Goal: Transaction & Acquisition: Purchase product/service

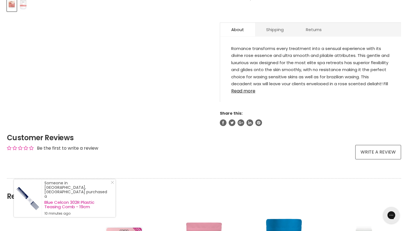
scroll to position [280, 0]
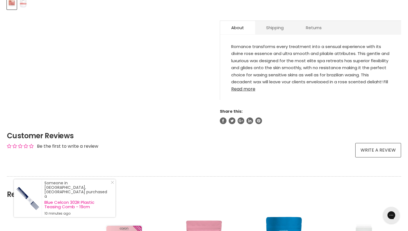
click at [240, 89] on link "Read more" at bounding box center [310, 87] width 159 height 8
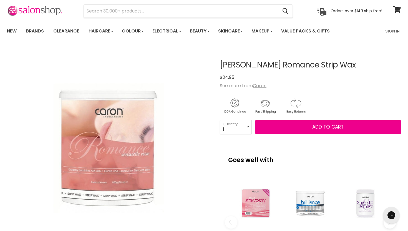
scroll to position [22, 0]
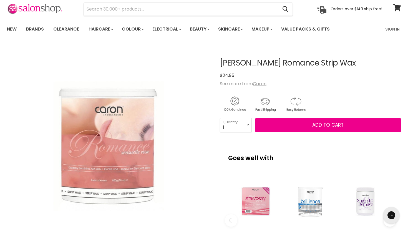
click at [320, 209] on div "Main content" at bounding box center [310, 201] width 49 height 49
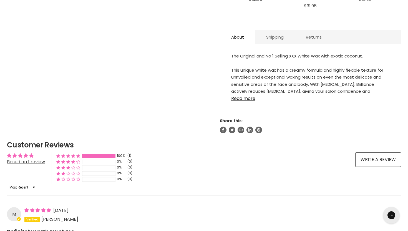
scroll to position [296, 0]
click at [239, 97] on link "Read more" at bounding box center [310, 97] width 159 height 8
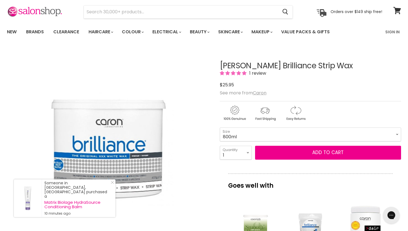
scroll to position [19, 0]
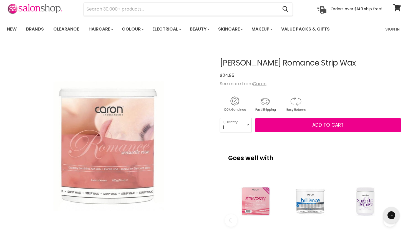
click at [223, 215] on div "Goes well with imageUrl [PERSON_NAME] Deluxe Strawberry Creme Hard Wax $18.00 i…" at bounding box center [310, 208] width 181 height 125
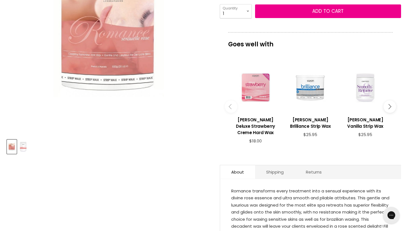
scroll to position [136, 0]
click at [232, 106] on icon "Main content" at bounding box center [231, 106] width 5 height 5
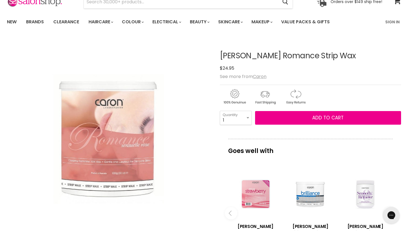
scroll to position [0, 0]
